Goal: Transaction & Acquisition: Book appointment/travel/reservation

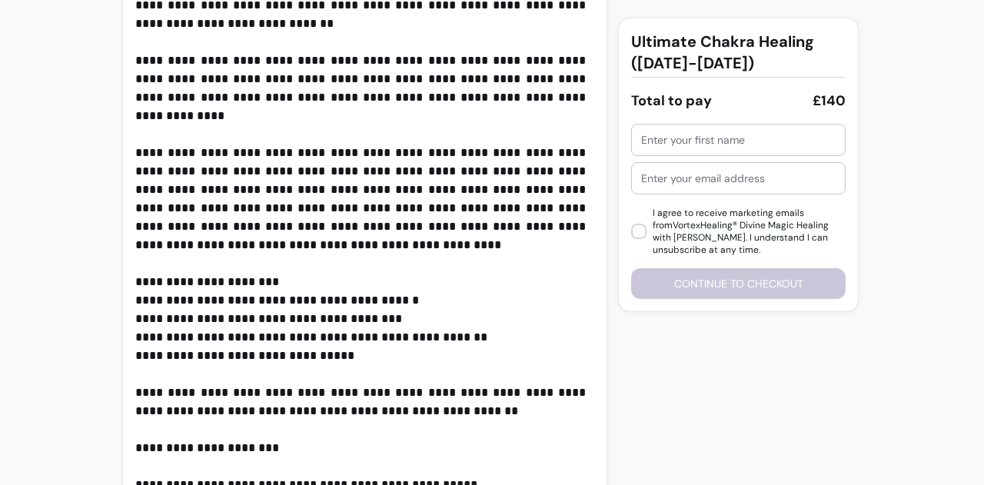
scroll to position [597, 0]
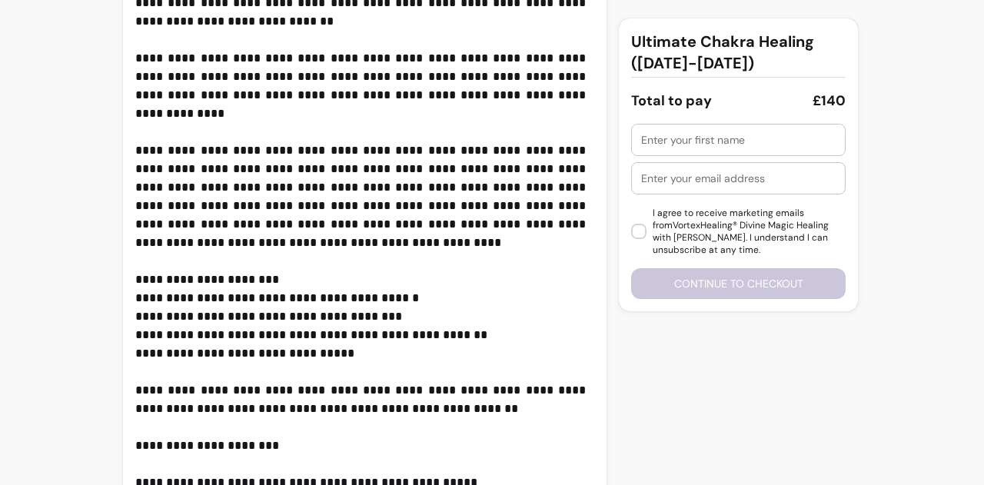
click at [695, 146] on input "text" at bounding box center [738, 139] width 195 height 15
type input "meera yadave"
click at [694, 188] on div at bounding box center [738, 178] width 195 height 31
type input "meerayadave@gmail.com"
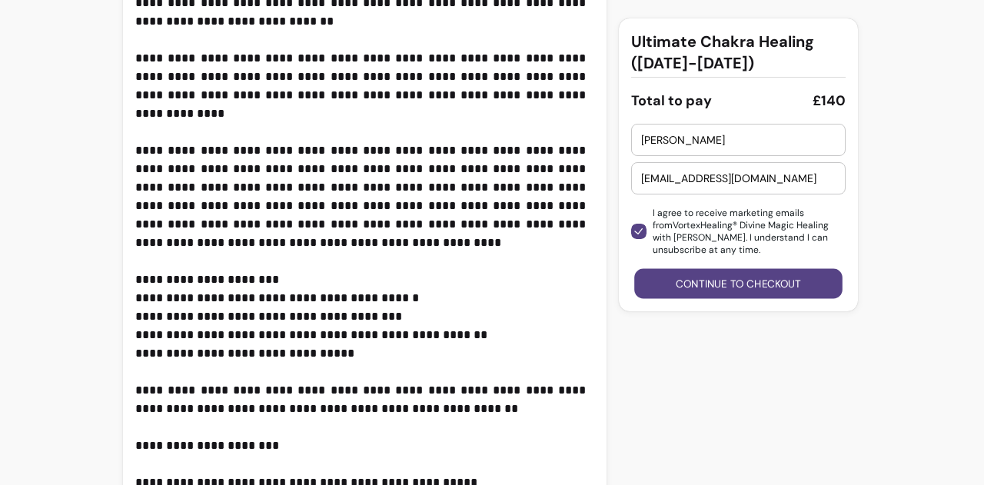
click at [689, 271] on button "Continue to checkout" at bounding box center [739, 284] width 208 height 30
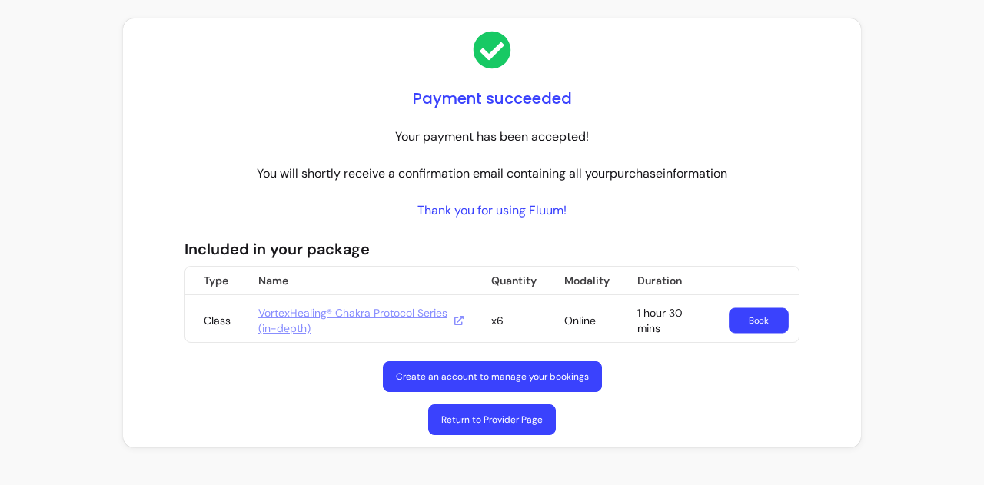
click at [767, 311] on link "Book" at bounding box center [759, 320] width 60 height 25
click at [557, 375] on link "Create an account to manage your bookings" at bounding box center [492, 376] width 219 height 31
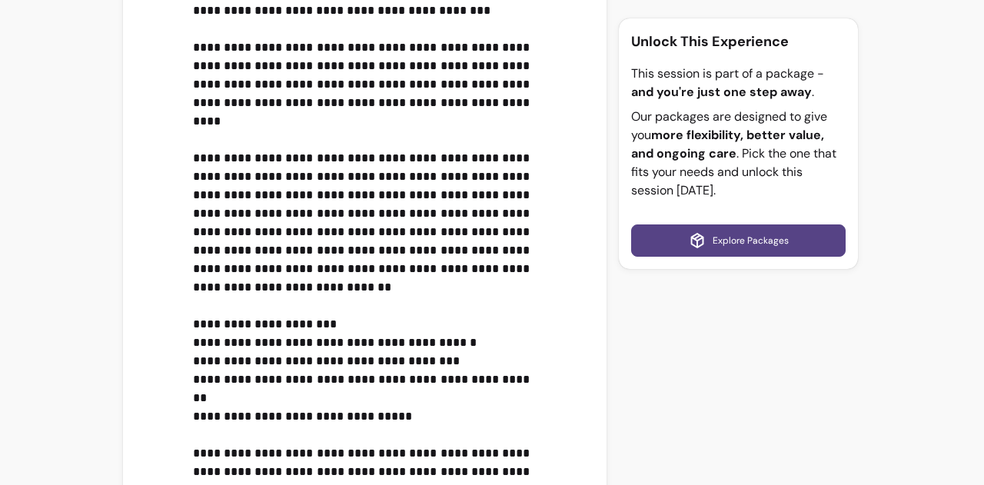
scroll to position [494, 0]
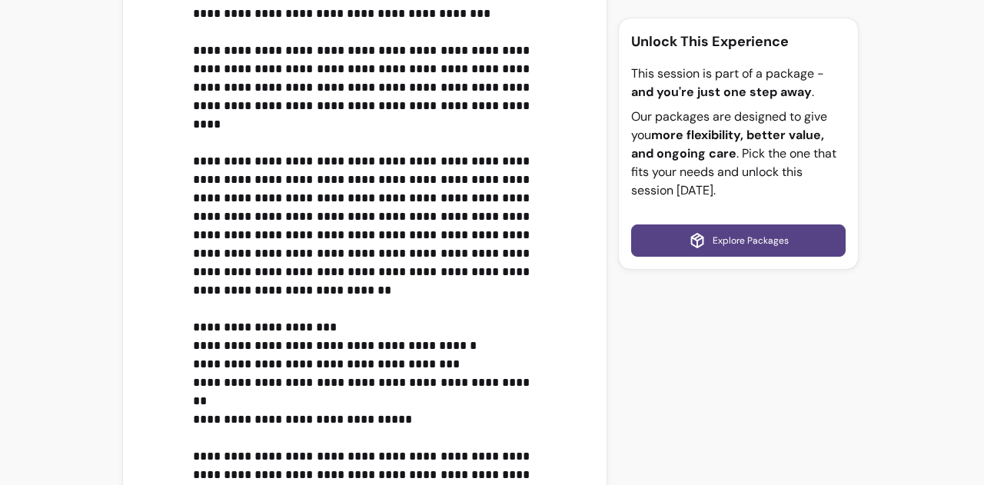
click at [764, 235] on link "Explore Packages" at bounding box center [738, 241] width 215 height 32
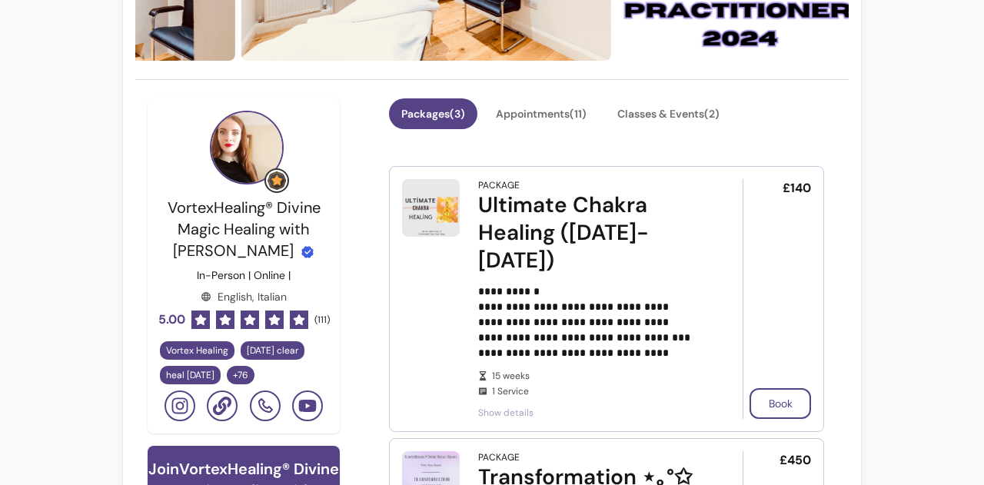
scroll to position [291, 0]
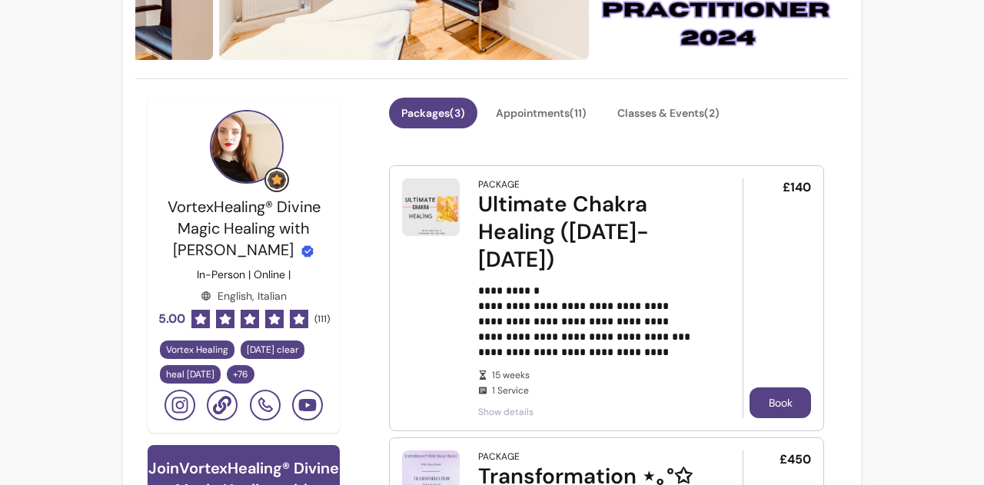
click at [777, 400] on button "Book" at bounding box center [781, 403] width 62 height 31
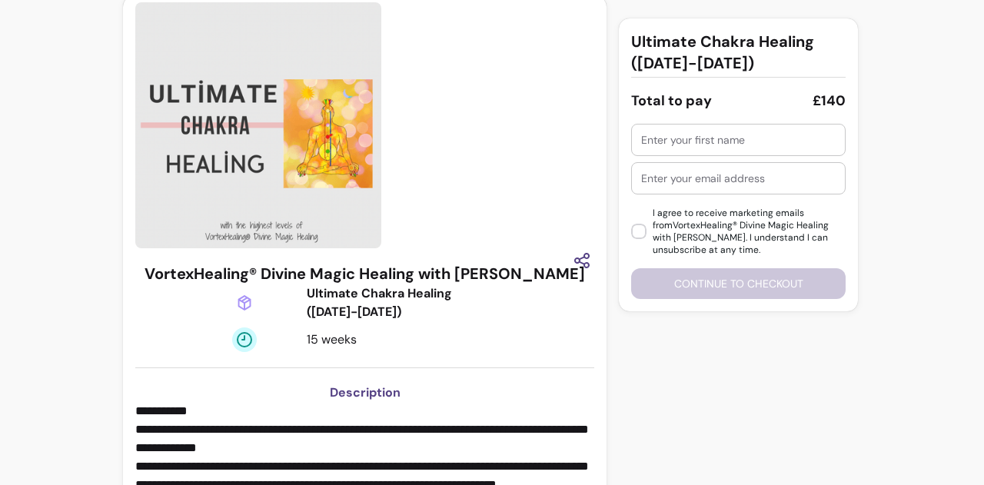
scroll to position [18, 0]
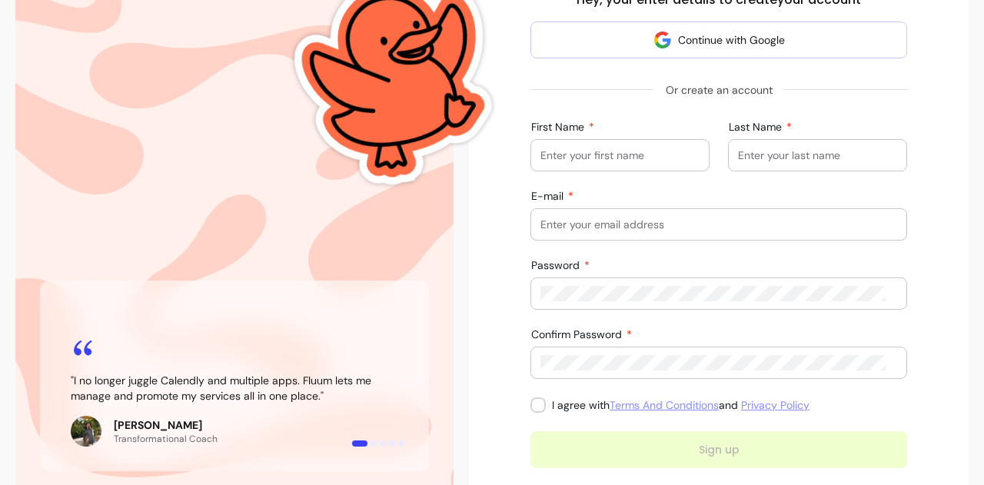
scroll to position [209, 0]
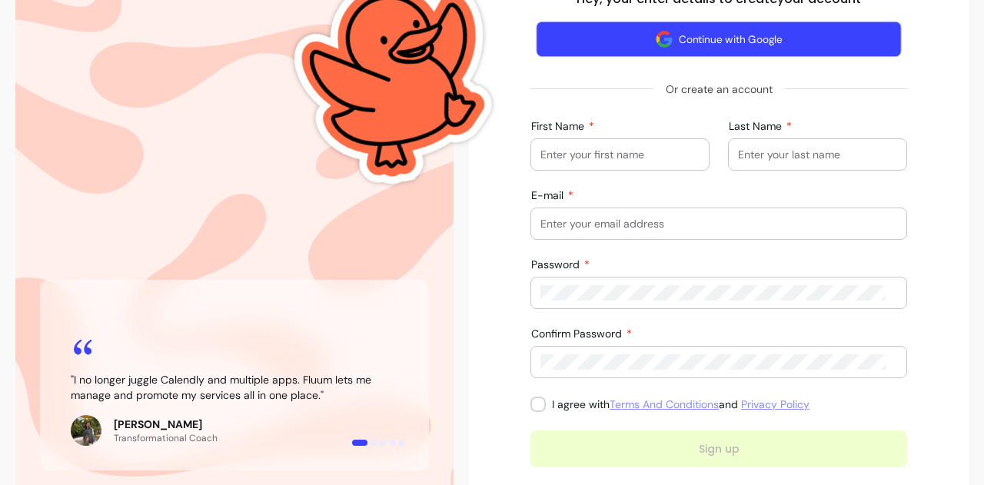
click at [707, 48] on button "Continue with Google" at bounding box center [718, 40] width 365 height 36
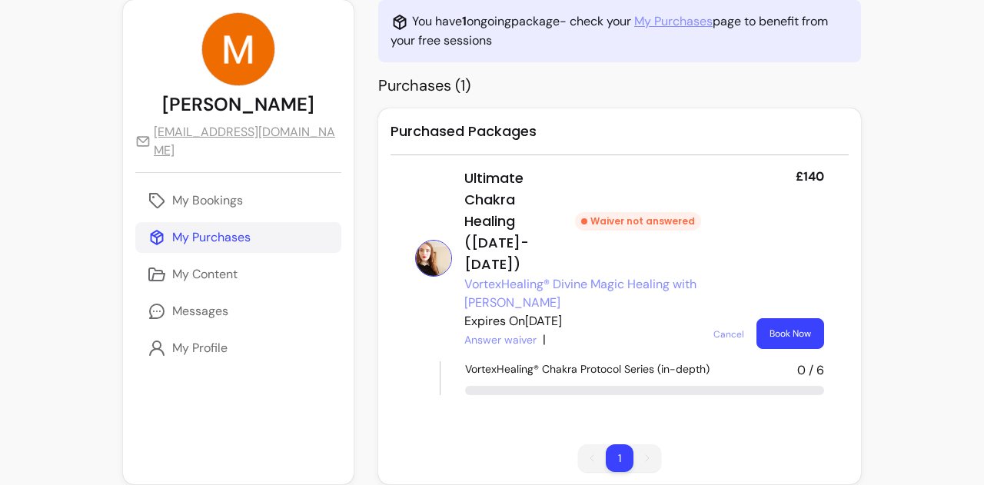
scroll to position [68, 0]
click at [468, 332] on link "Answer waiver" at bounding box center [500, 339] width 72 height 15
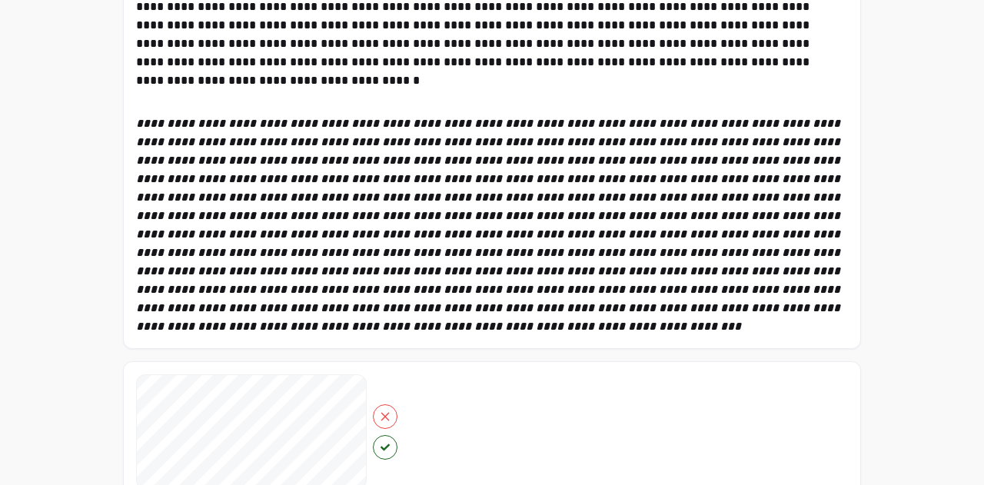
scroll to position [555, 0]
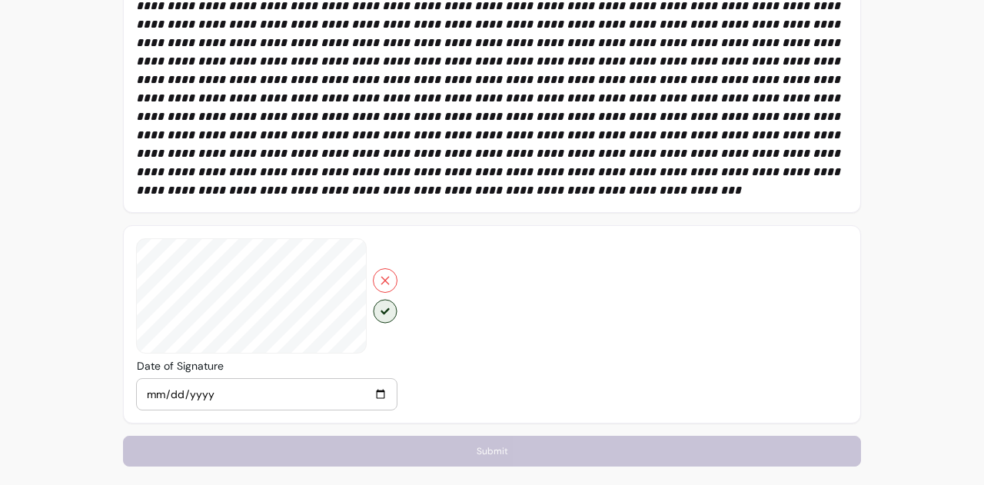
click at [378, 313] on button "button" at bounding box center [385, 311] width 24 height 24
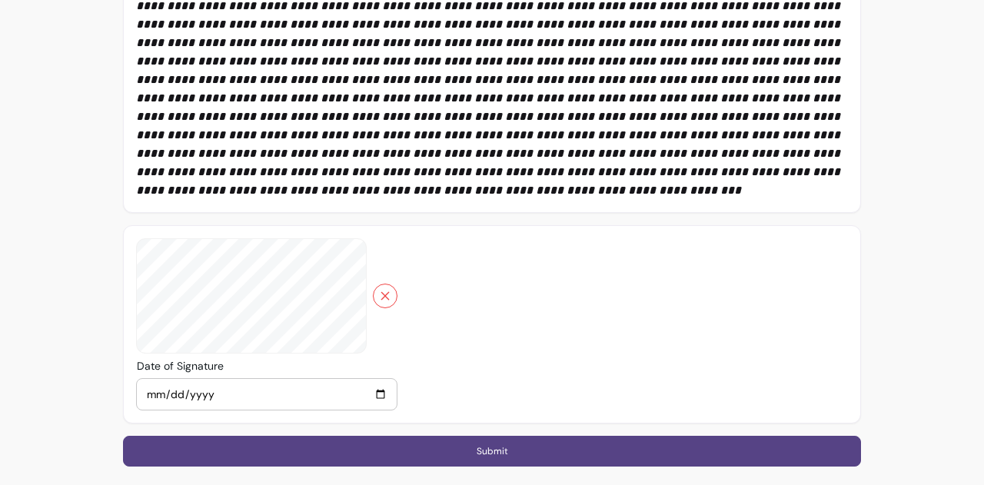
click at [191, 277] on div at bounding box center [266, 324] width 261 height 172
click at [338, 442] on button "Submit" at bounding box center [492, 451] width 738 height 31
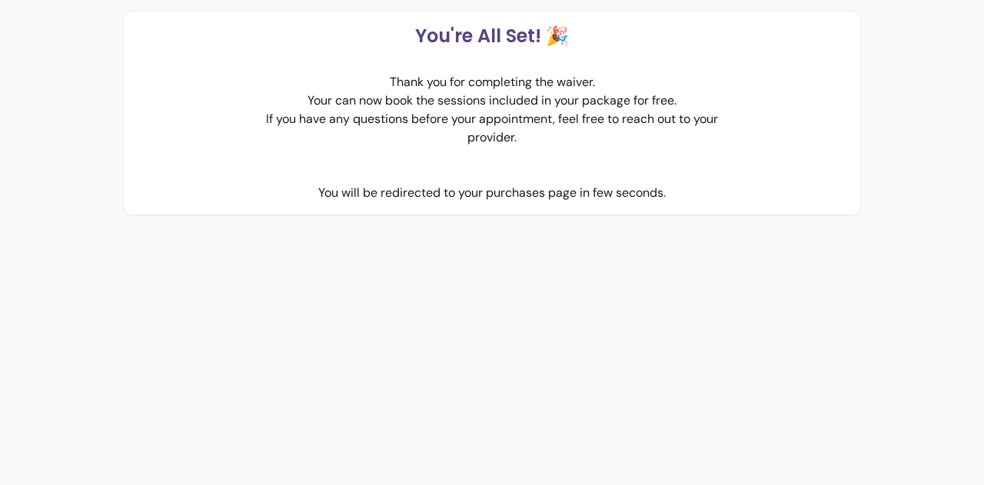
scroll to position [0, 0]
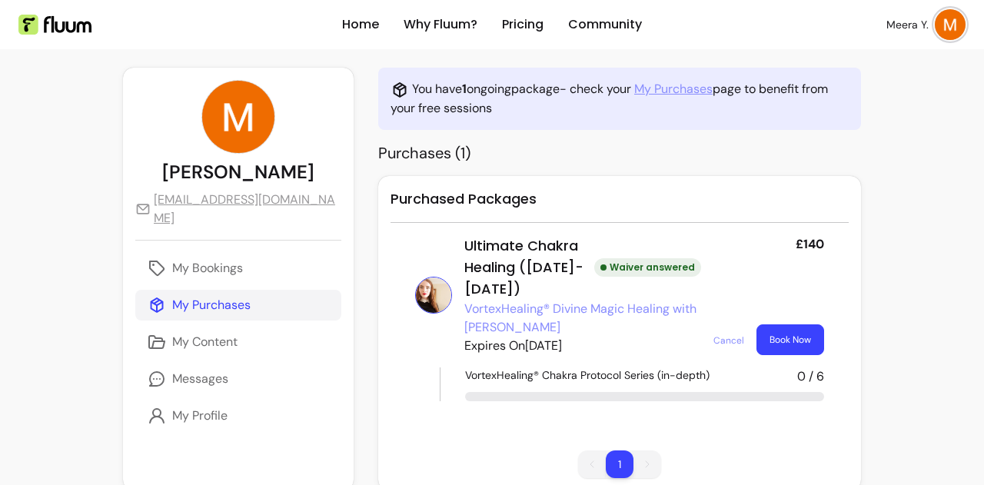
click at [606, 451] on li "1" at bounding box center [620, 465] width 28 height 28
click at [767, 324] on button "Book Now" at bounding box center [791, 339] width 68 height 31
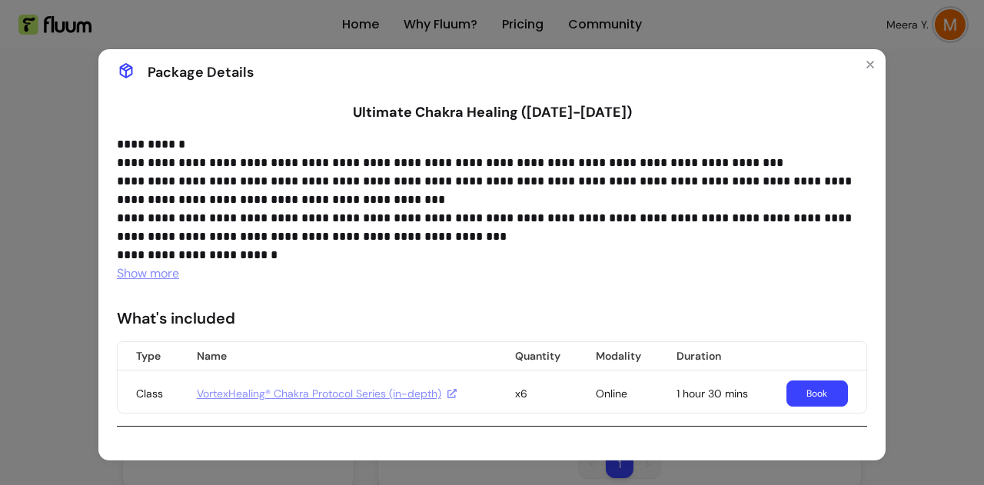
click at [792, 394] on link "Book" at bounding box center [818, 394] width 62 height 26
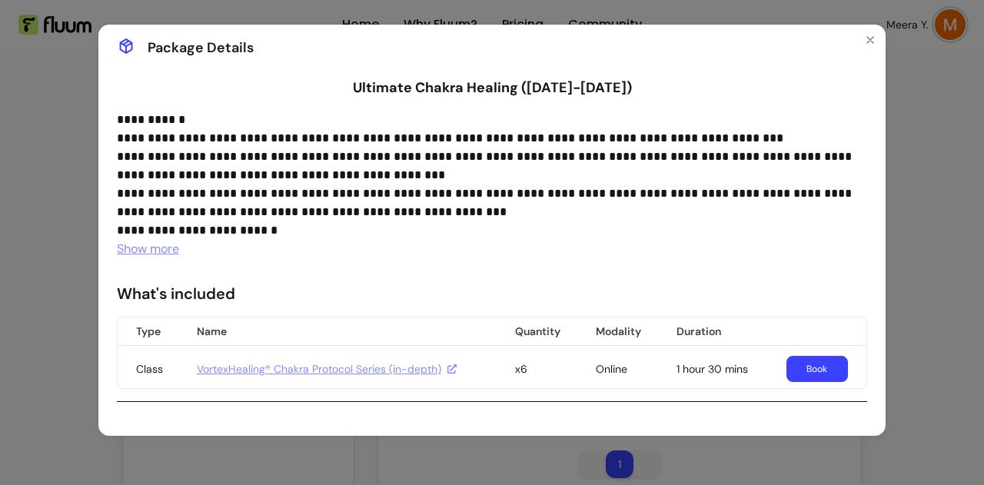
click at [161, 248] on span "Show more" at bounding box center [148, 249] width 62 height 16
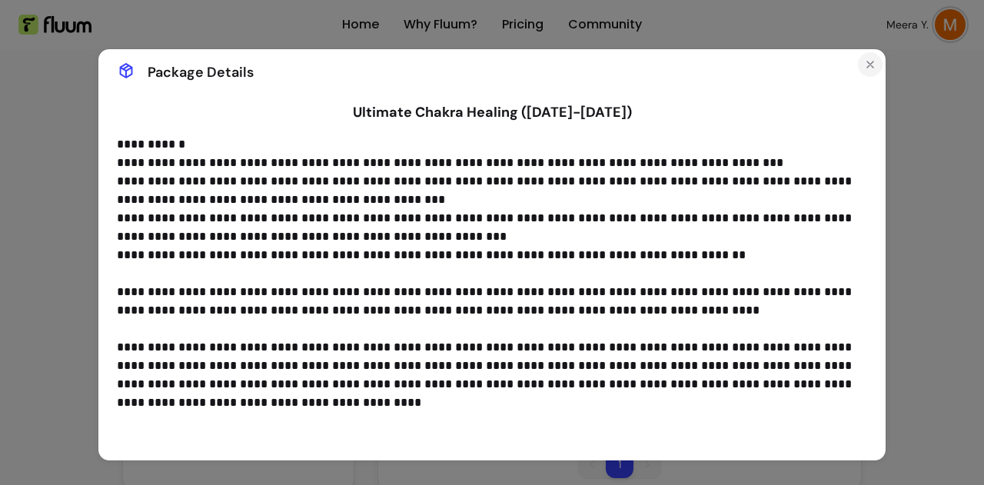
click at [864, 68] on icon "Close" at bounding box center [870, 64] width 12 height 12
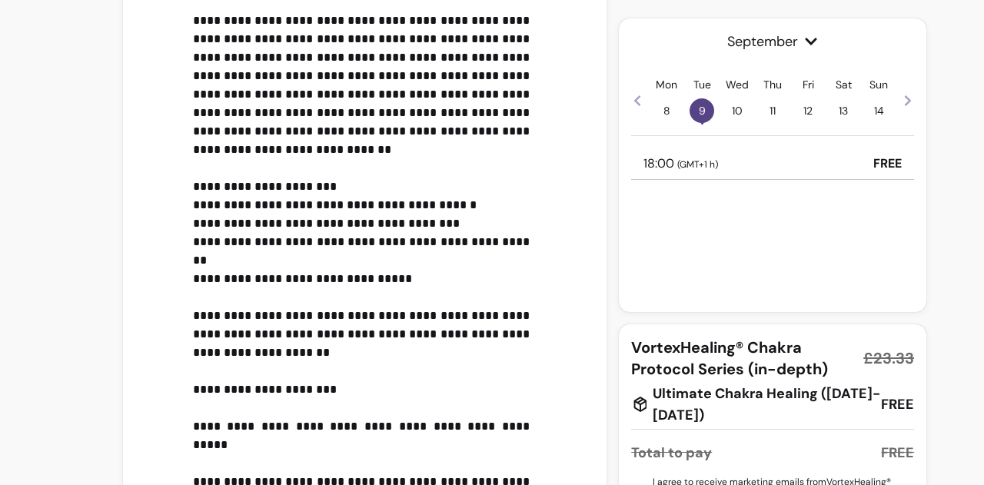
scroll to position [604, 0]
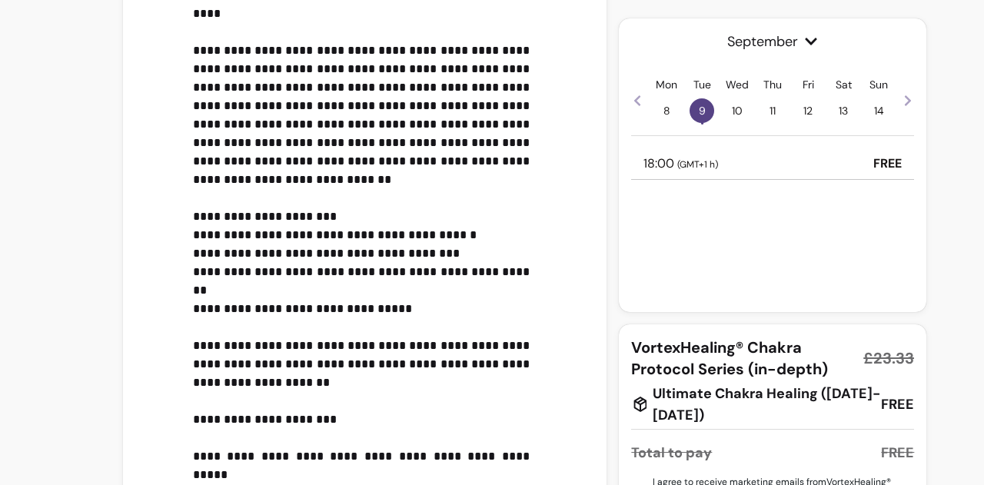
click at [700, 157] on p "18:00 ( GMT+1 h )" at bounding box center [681, 164] width 75 height 18
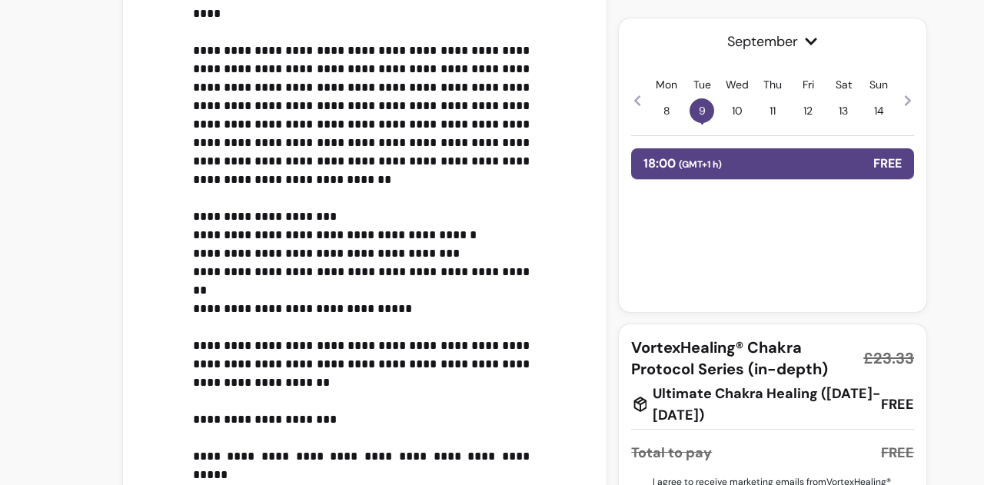
scroll to position [920, 0]
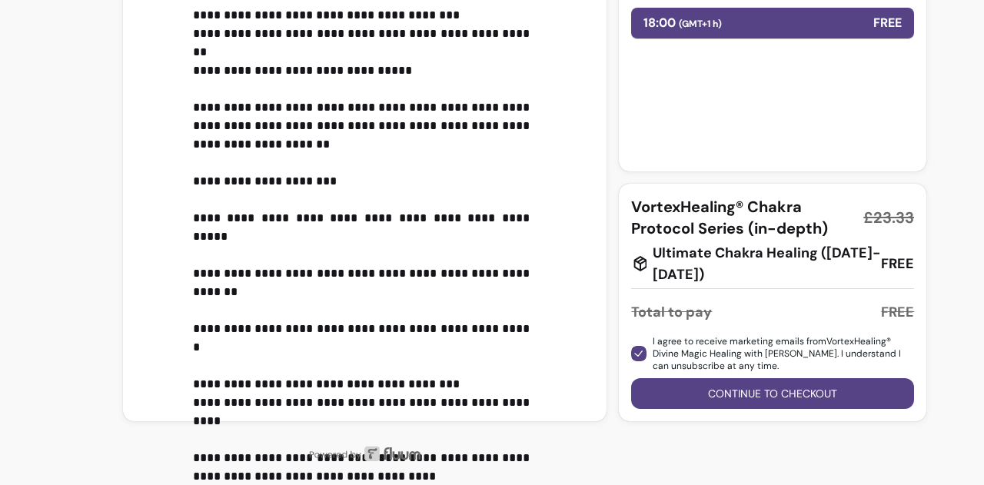
click at [799, 395] on button "Continue to checkout" at bounding box center [772, 393] width 283 height 31
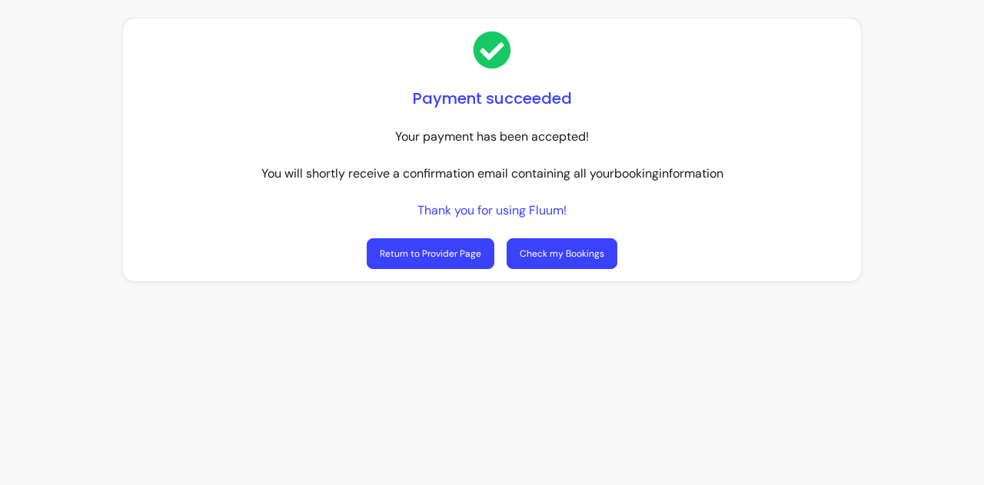
click at [519, 299] on div "Payment succeeded Your payment has been accepted! You will shortly receive a co…" at bounding box center [492, 242] width 984 height 485
